Goal: Information Seeking & Learning: Learn about a topic

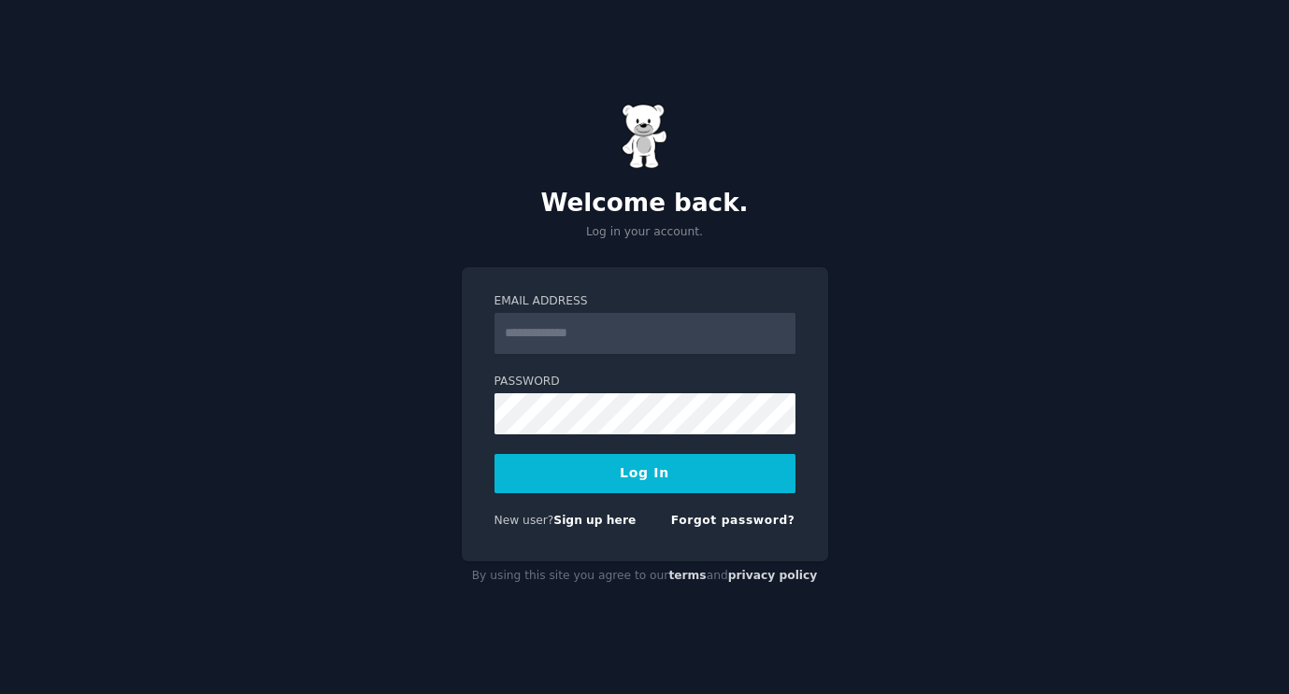
type input "**********"
click at [692, 472] on button "Log In" at bounding box center [644, 473] width 301 height 39
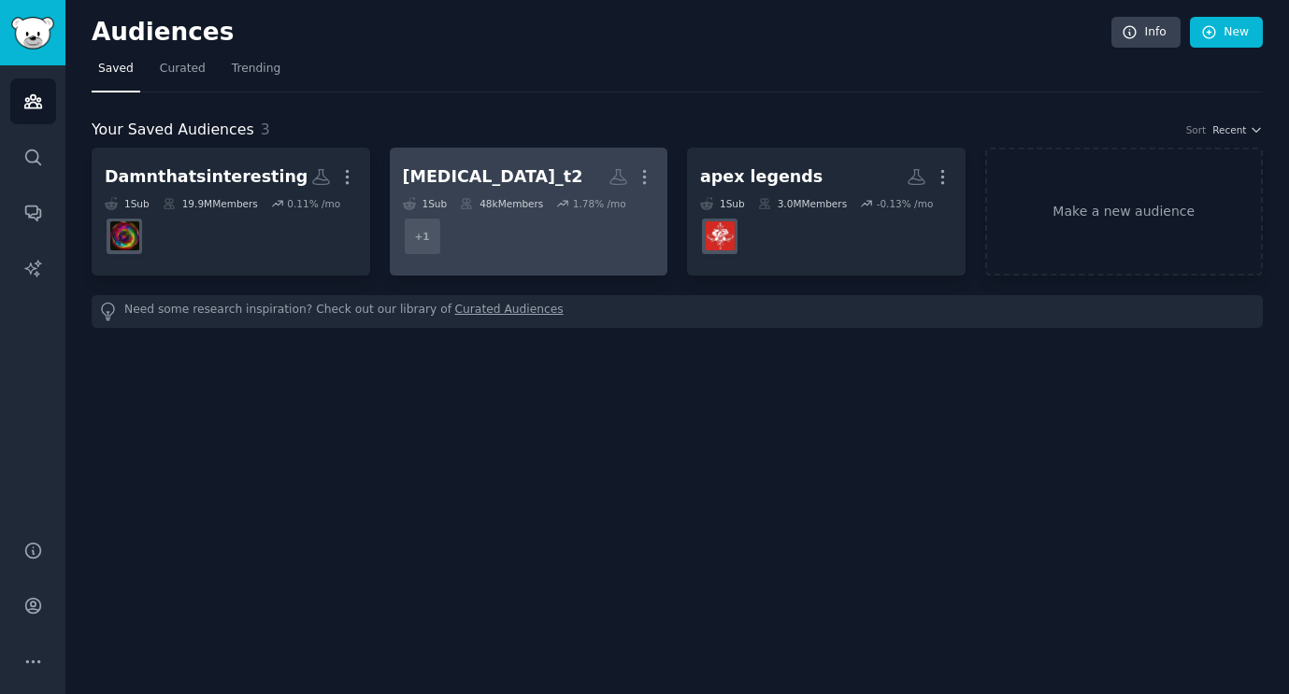
click at [465, 175] on div "diabetes_t2" at bounding box center [493, 176] width 180 height 23
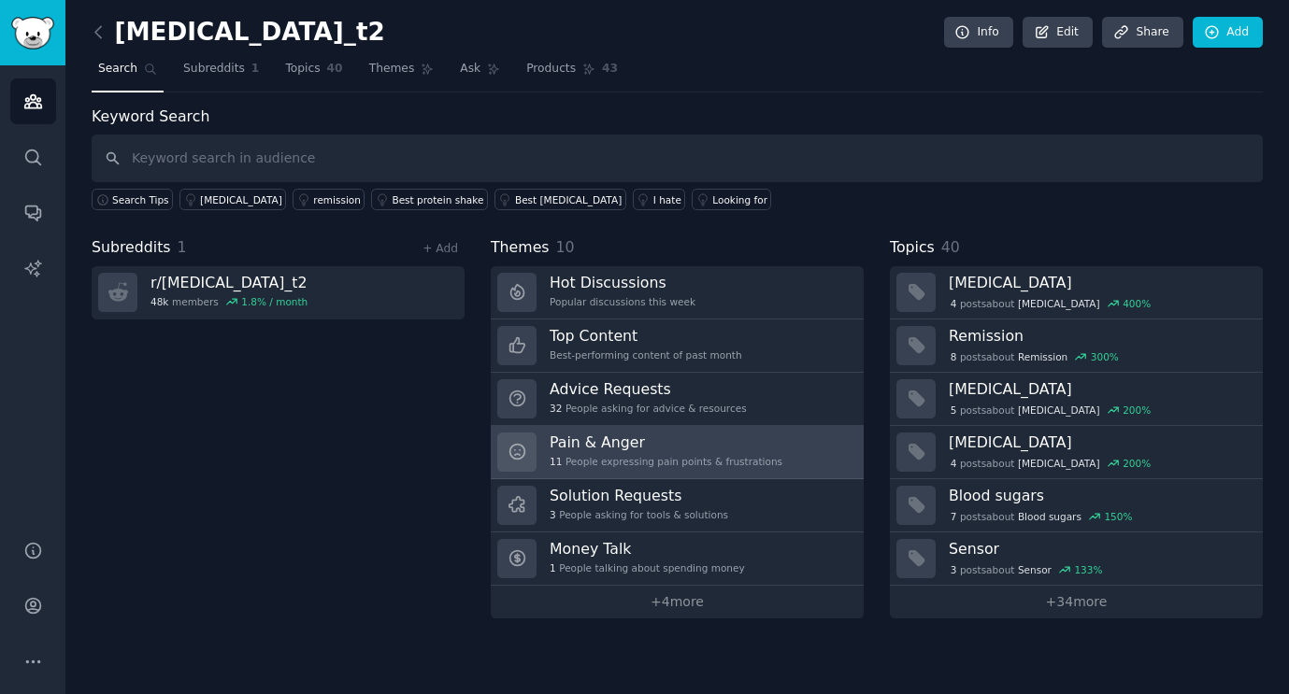
click at [622, 451] on h3 "Pain & Anger" at bounding box center [666, 443] width 233 height 20
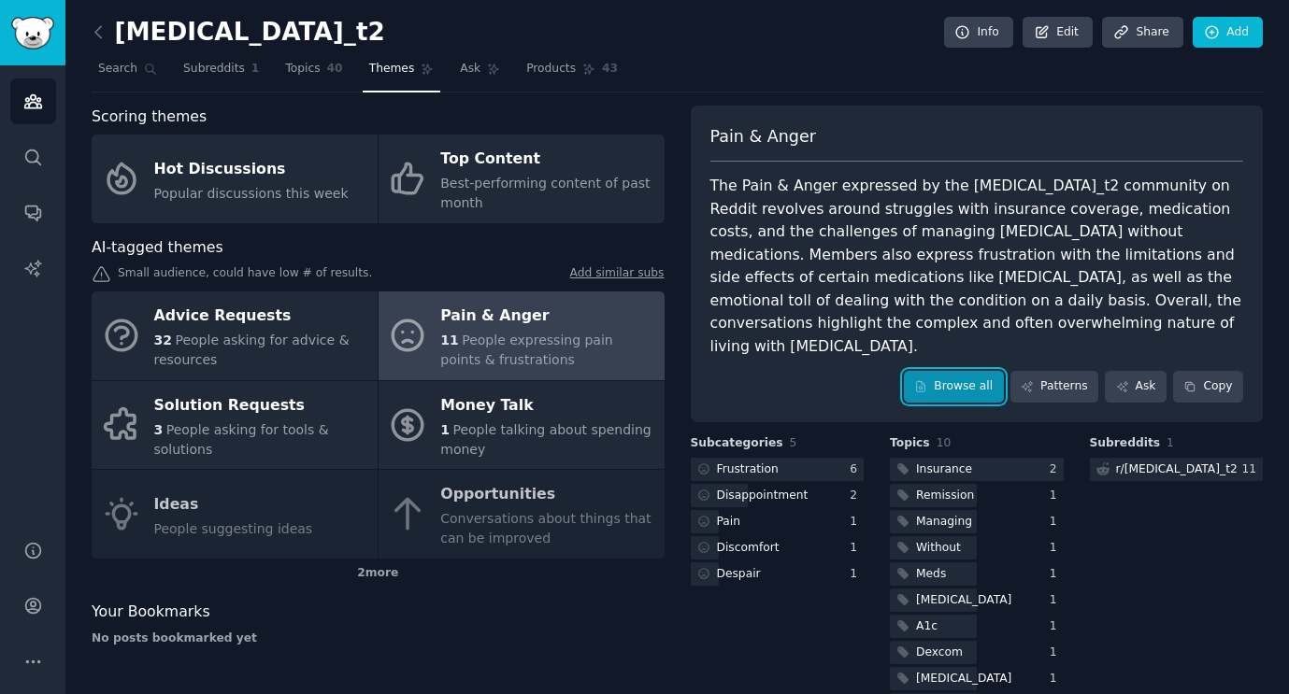
click at [958, 371] on link "Browse all" at bounding box center [954, 387] width 100 height 32
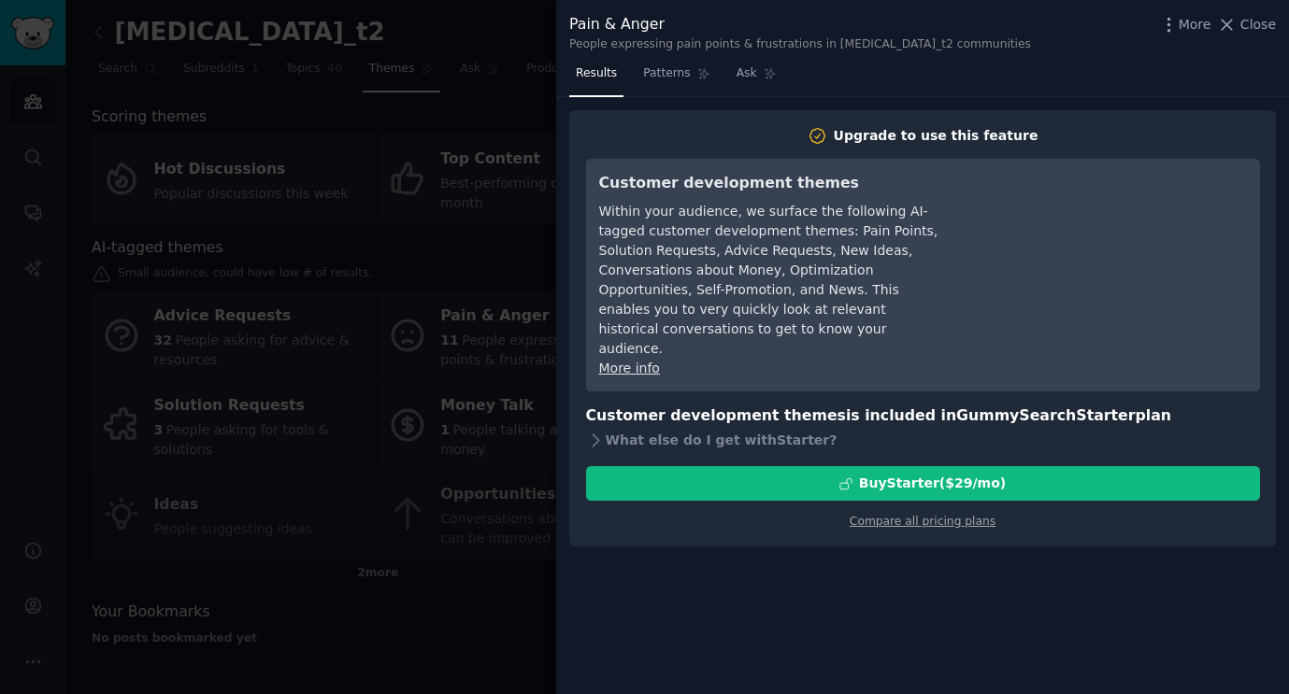
click at [500, 250] on div at bounding box center [644, 347] width 1289 height 694
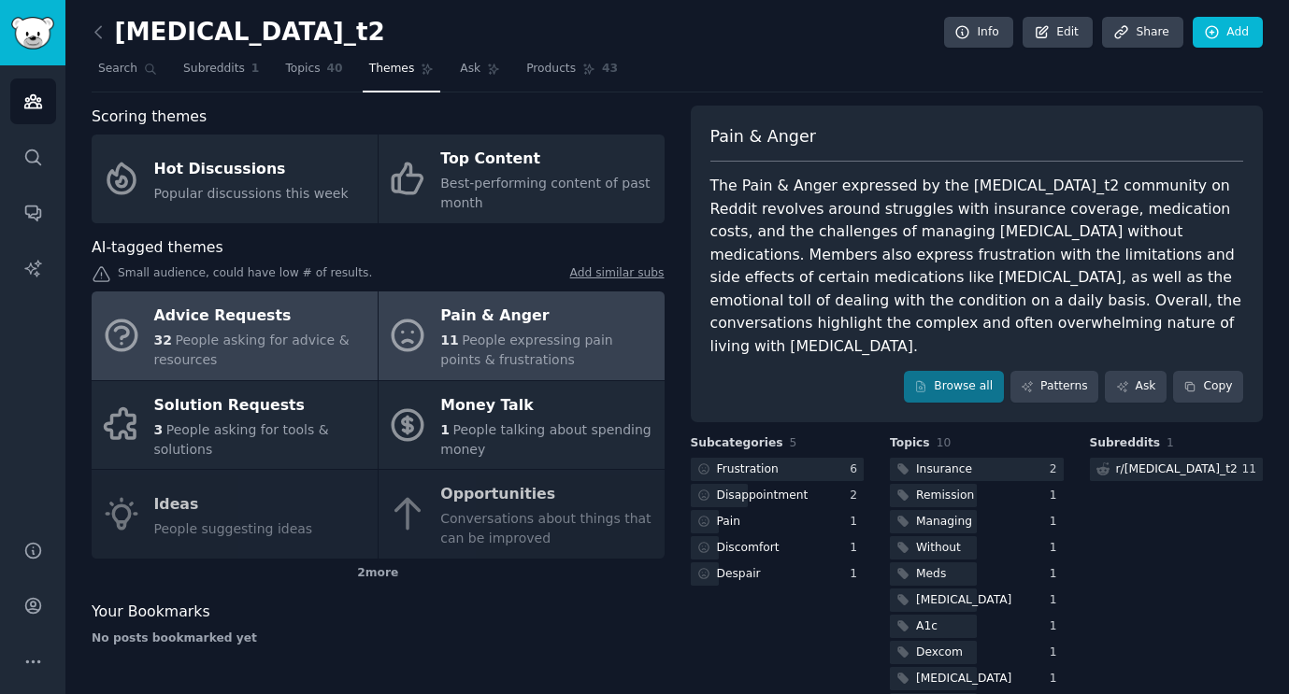
click at [239, 361] on div "32 People asking for advice & resources" at bounding box center [261, 350] width 214 height 39
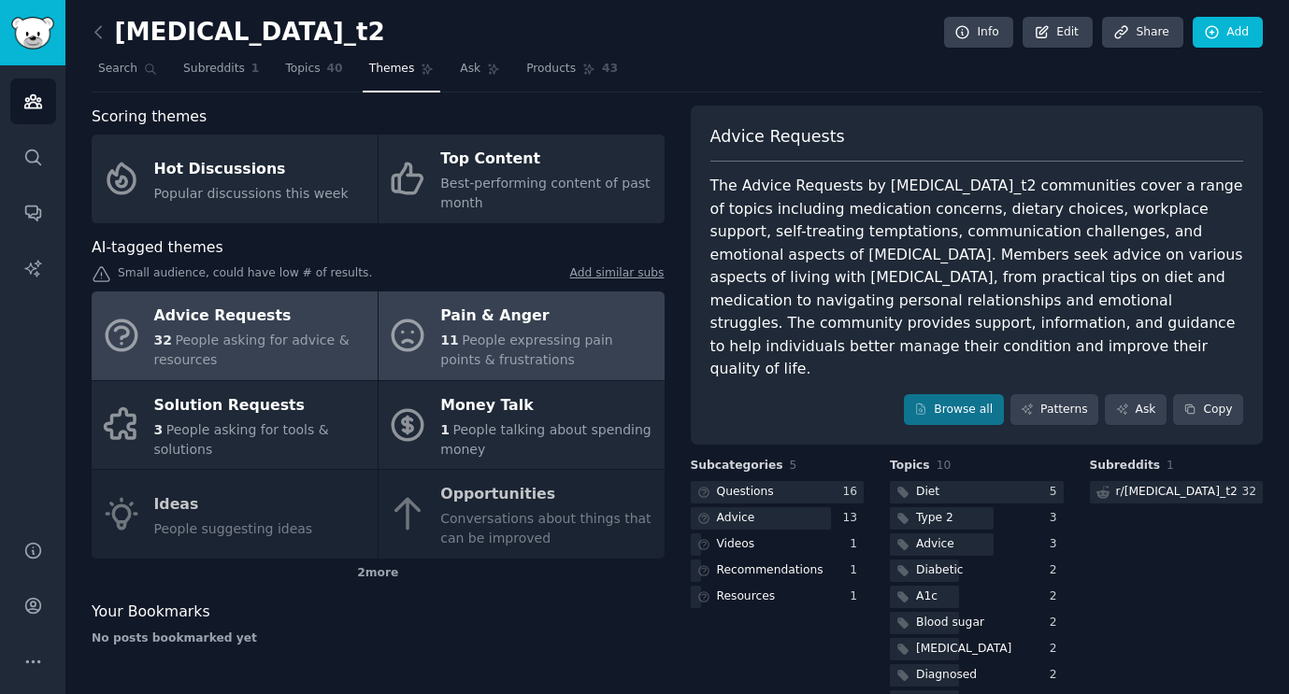
click at [544, 340] on span "People expressing pain points & frustrations" at bounding box center [526, 350] width 172 height 35
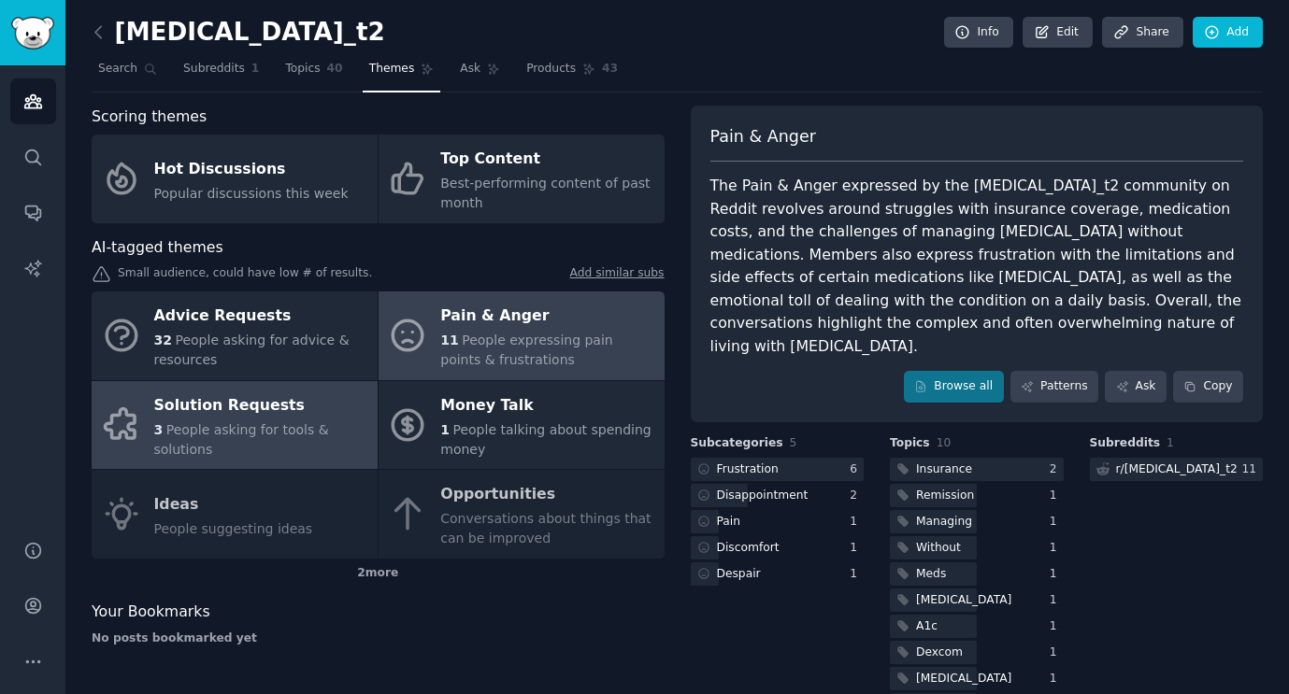
click at [291, 402] on div "Solution Requests" at bounding box center [261, 406] width 214 height 30
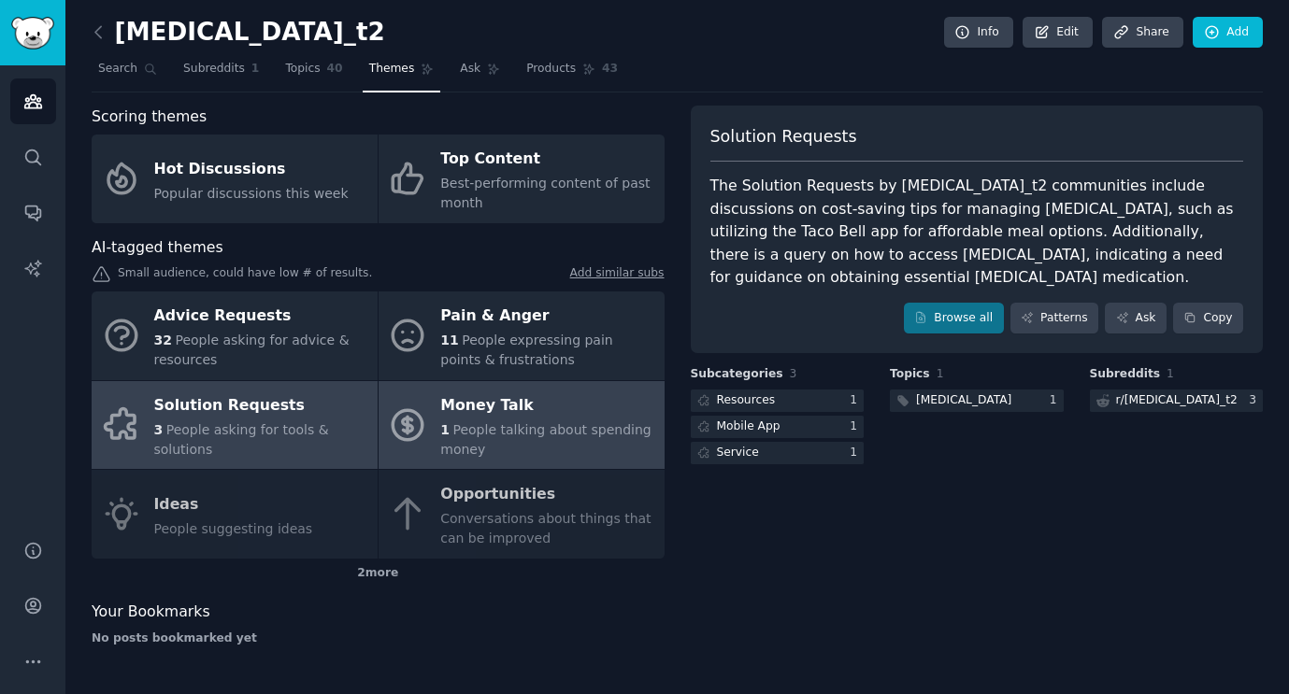
click at [472, 432] on span "People talking about spending money" at bounding box center [545, 439] width 210 height 35
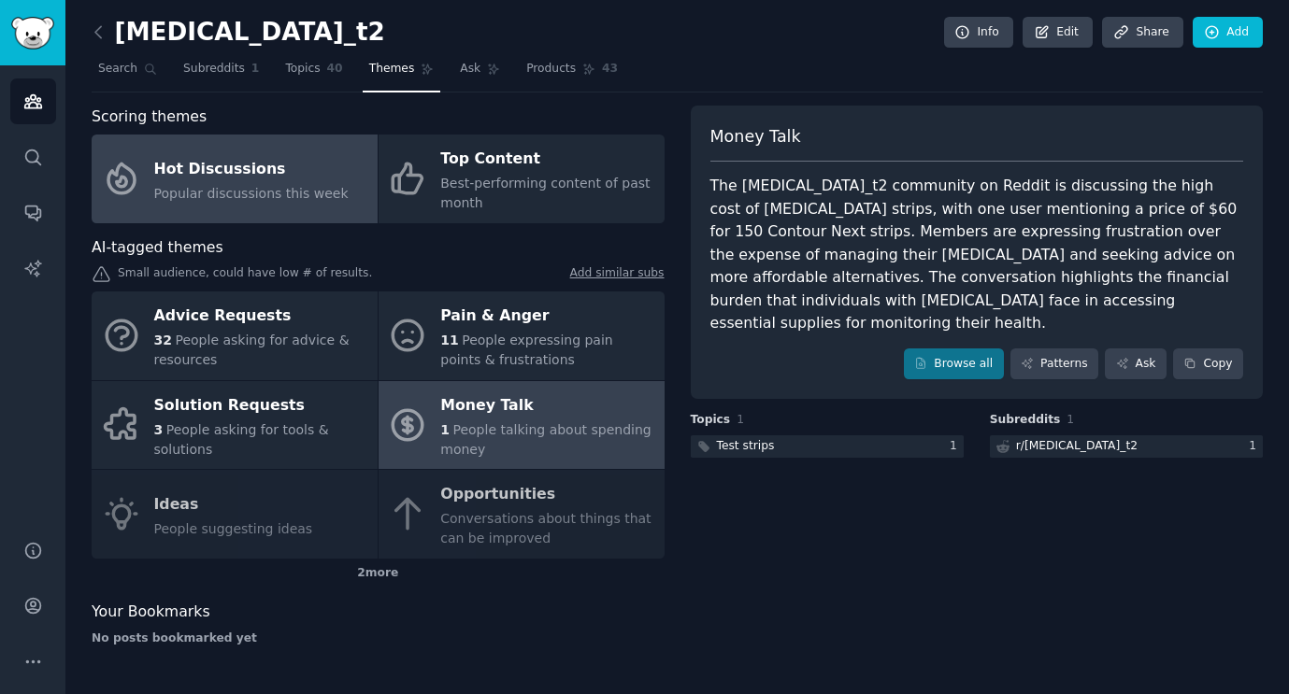
click at [214, 201] on div "Popular discussions this week" at bounding box center [251, 194] width 194 height 20
